Goal: Information Seeking & Learning: Learn about a topic

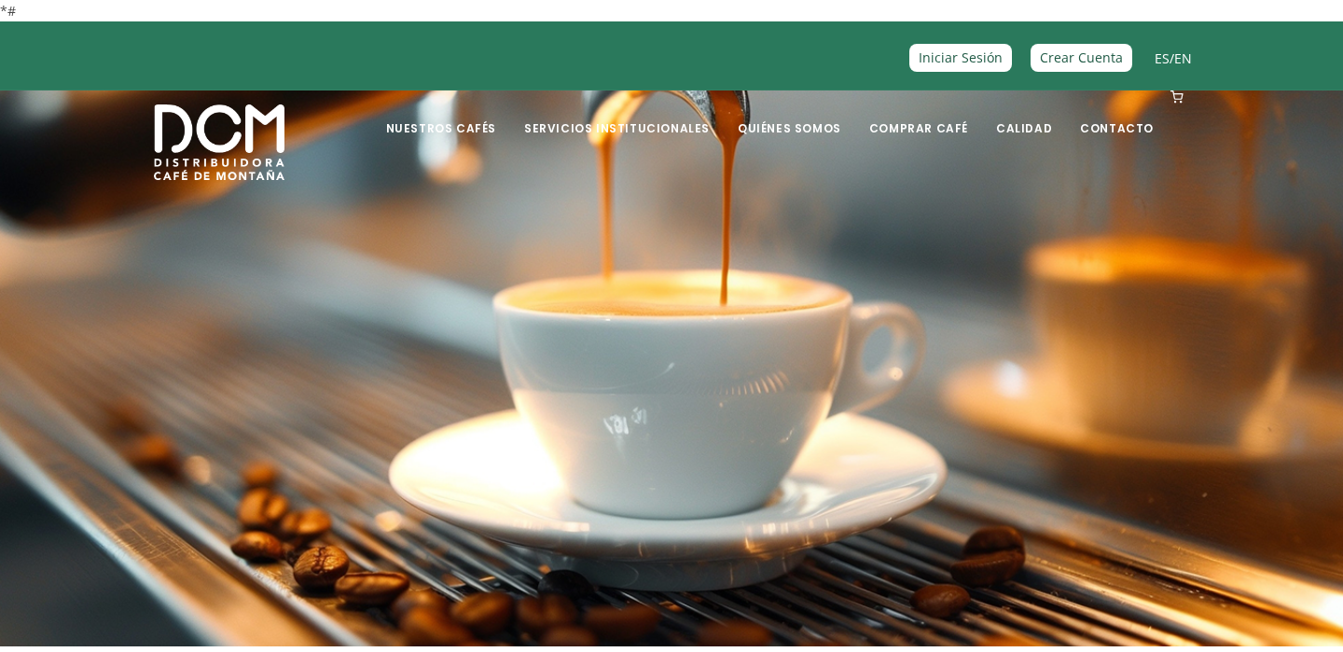
drag, startPoint x: 1155, startPoint y: 58, endPoint x: 1147, endPoint y: 69, distance: 14.0
click at [1155, 58] on link "ES" at bounding box center [1161, 58] width 15 height 18
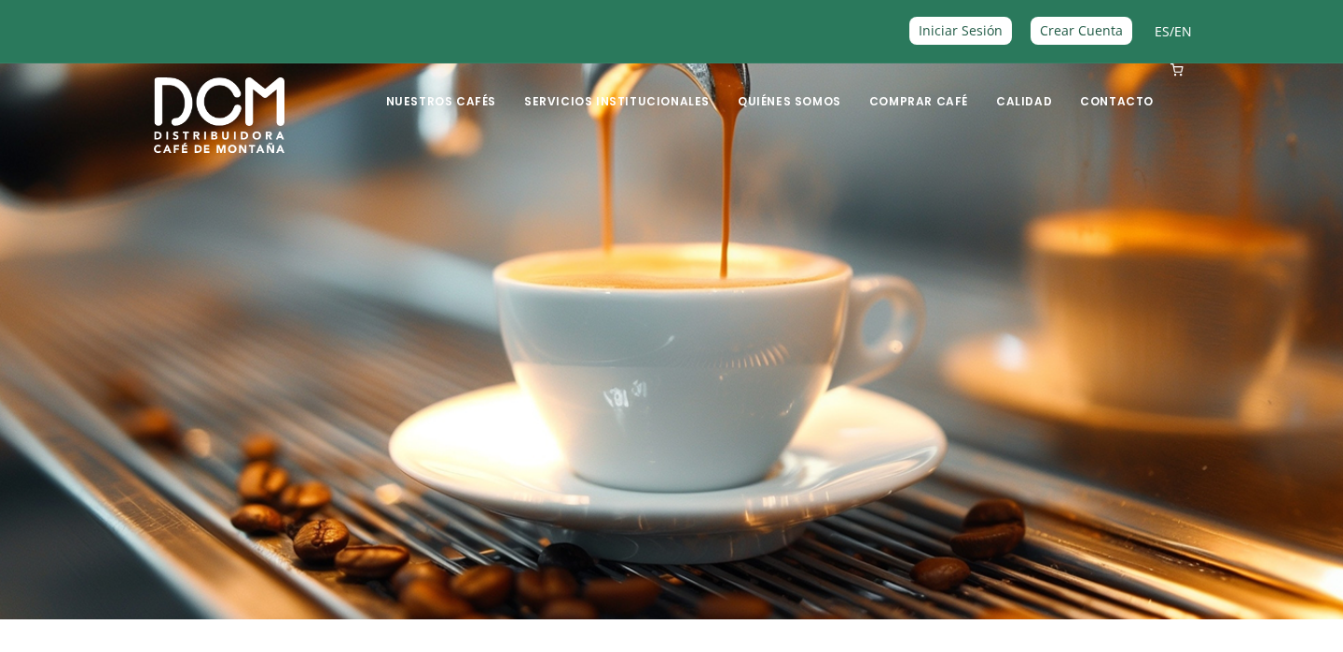
scroll to position [30, 0]
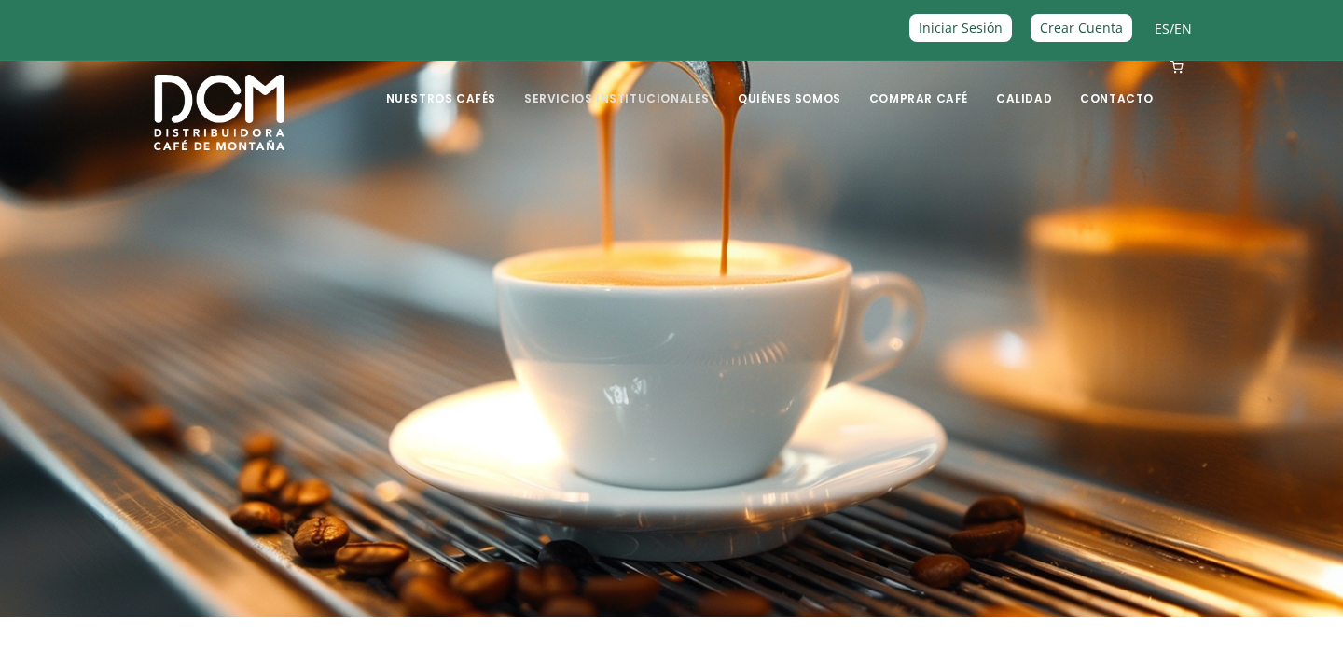
click at [659, 98] on link "Servicios Institucionales" at bounding box center [617, 84] width 208 height 44
